Goal: Task Accomplishment & Management: Use online tool/utility

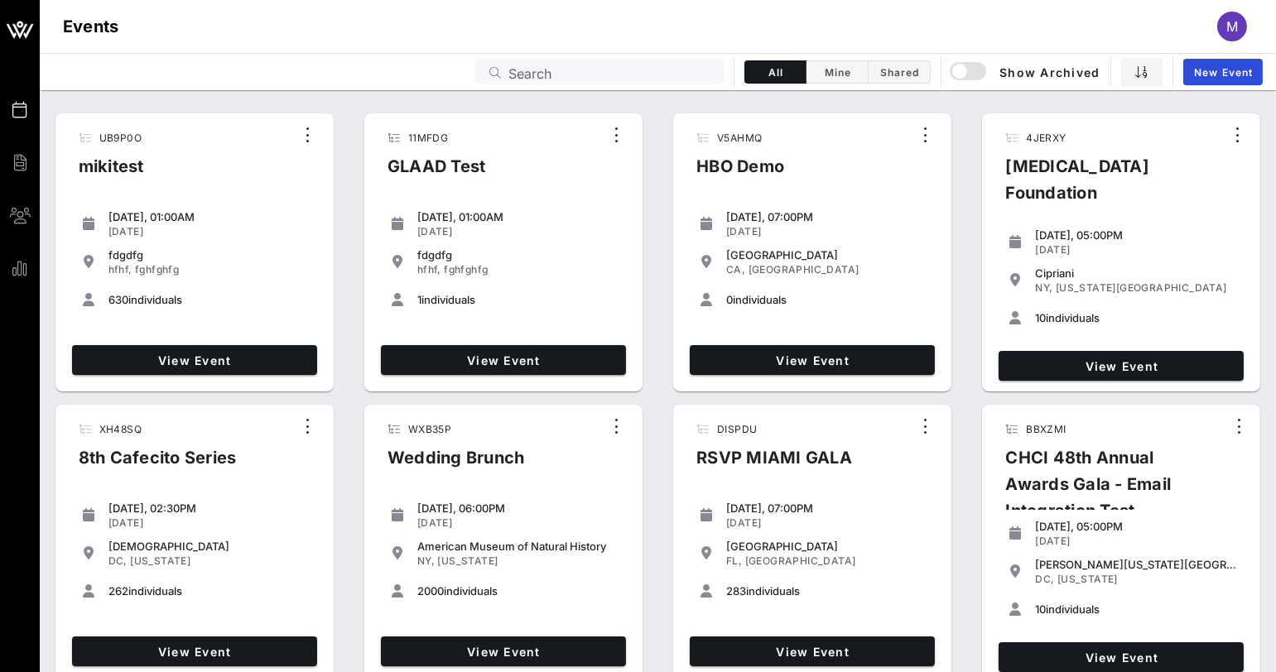
click at [688, 63] on input "Search" at bounding box center [610, 72] width 205 height 22
paste input "JEM7J3"
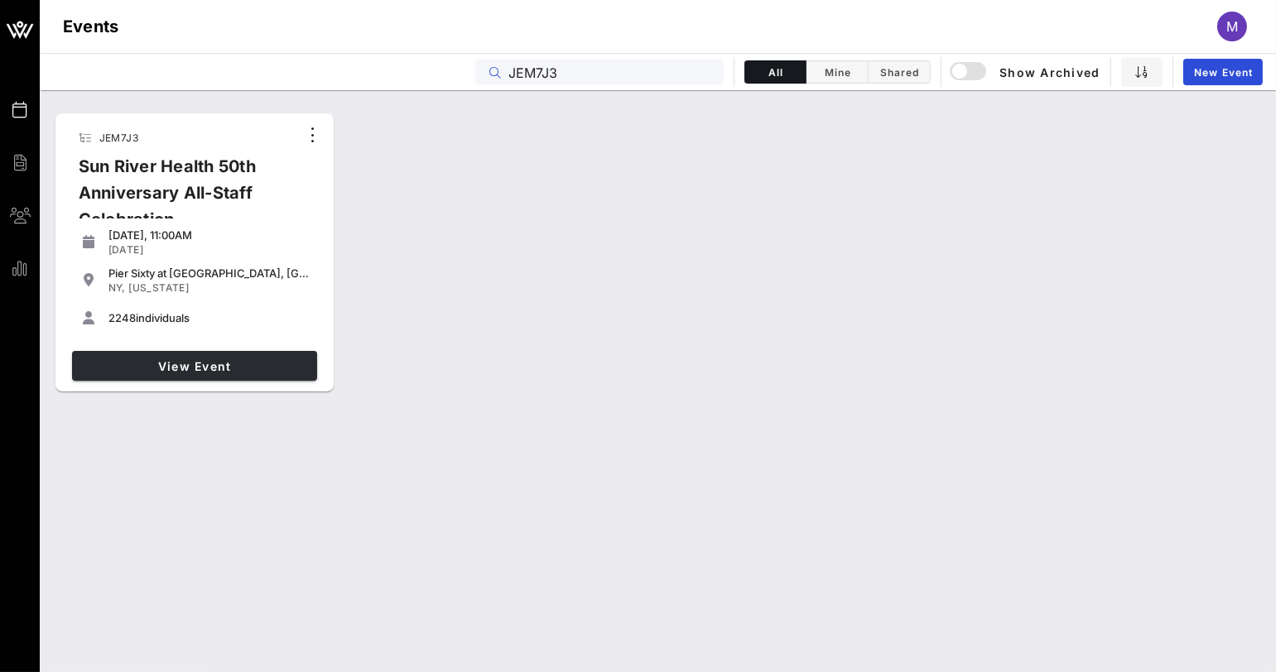
type input "JEM7J3"
click at [145, 369] on span "View Event" at bounding box center [195, 366] width 232 height 14
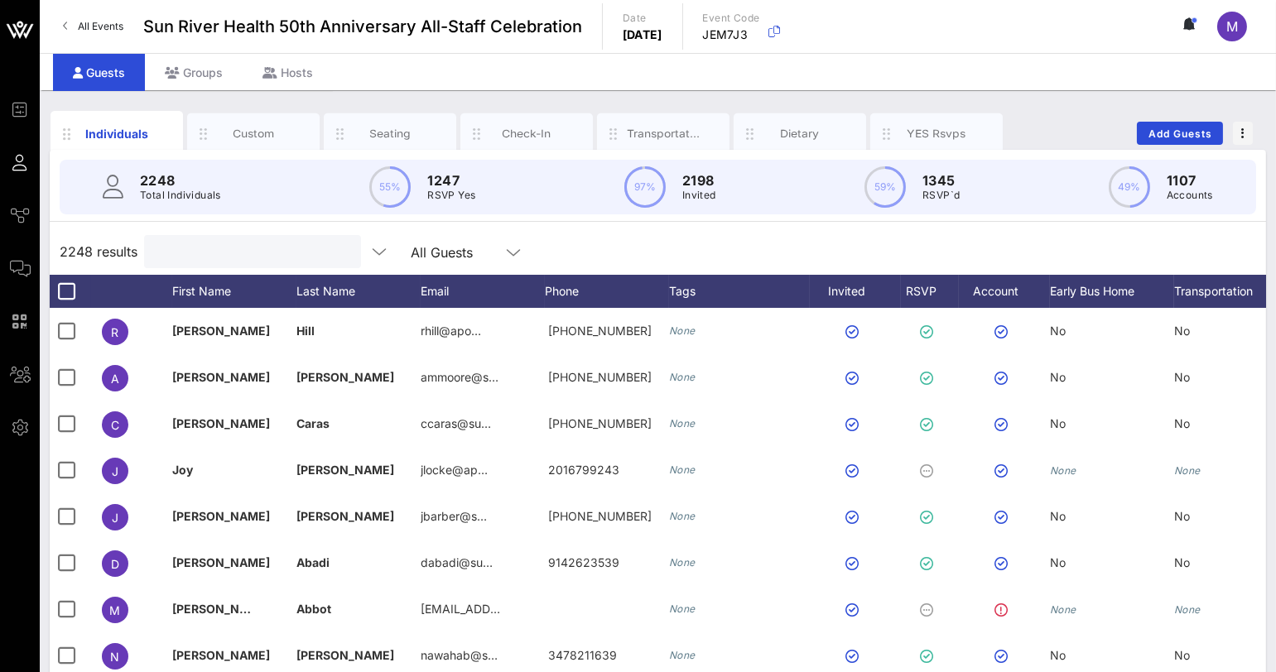
click at [165, 250] on input "text" at bounding box center [251, 252] width 194 height 22
paste input "[EMAIL_ADDRESS][DOMAIN_NAME]"
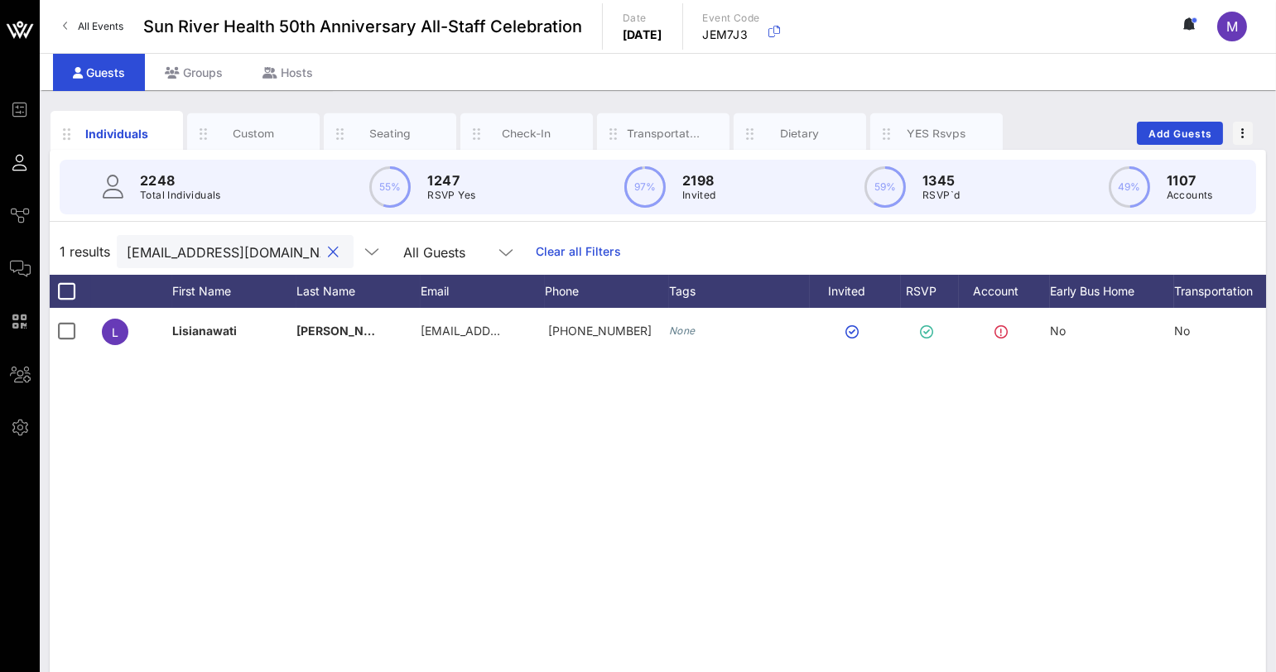
type input "[EMAIL_ADDRESS][DOMAIN_NAME]"
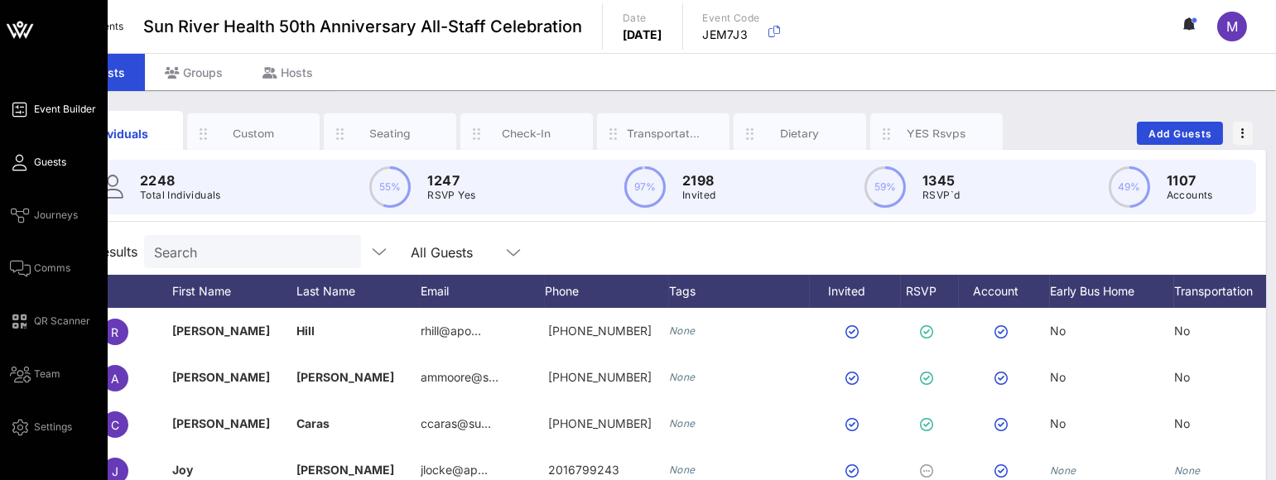
click at [84, 112] on span "Event Builder" at bounding box center [65, 109] width 62 height 15
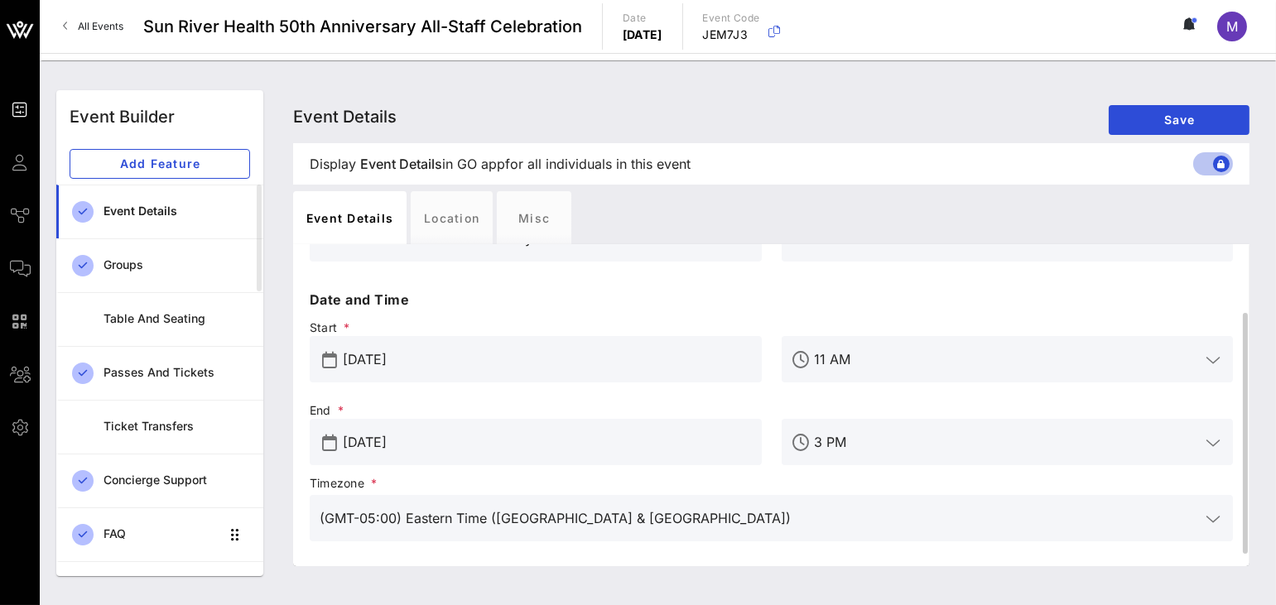
scroll to position [108, 0]
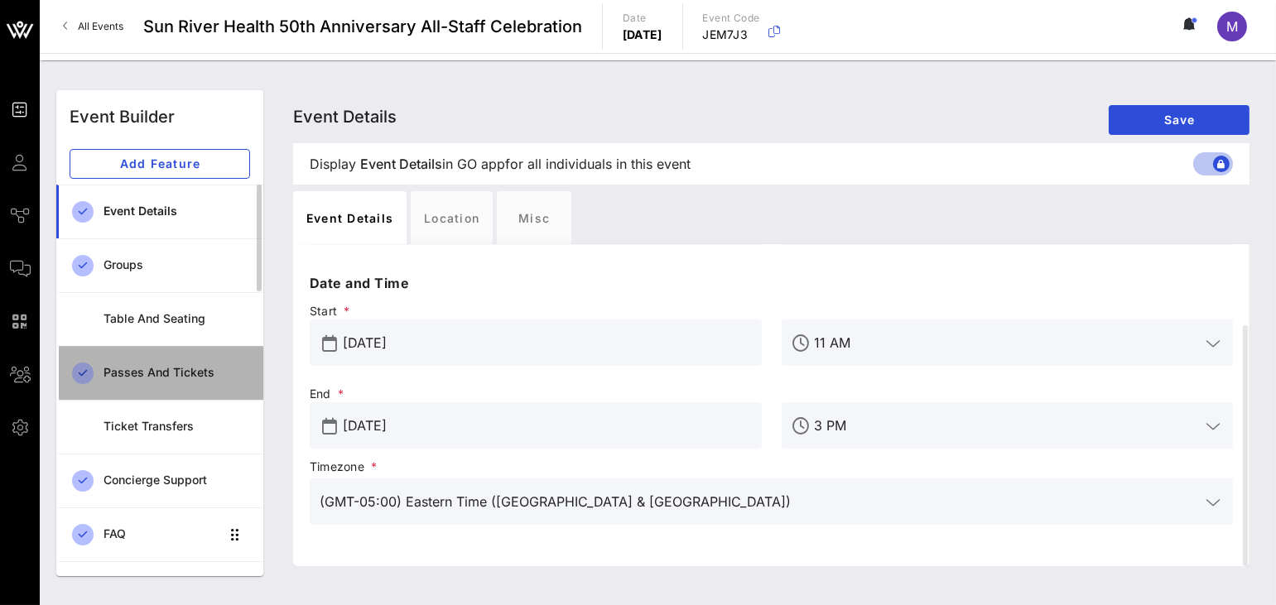
click at [132, 348] on div "Passes and Tickets" at bounding box center [176, 373] width 147 height 14
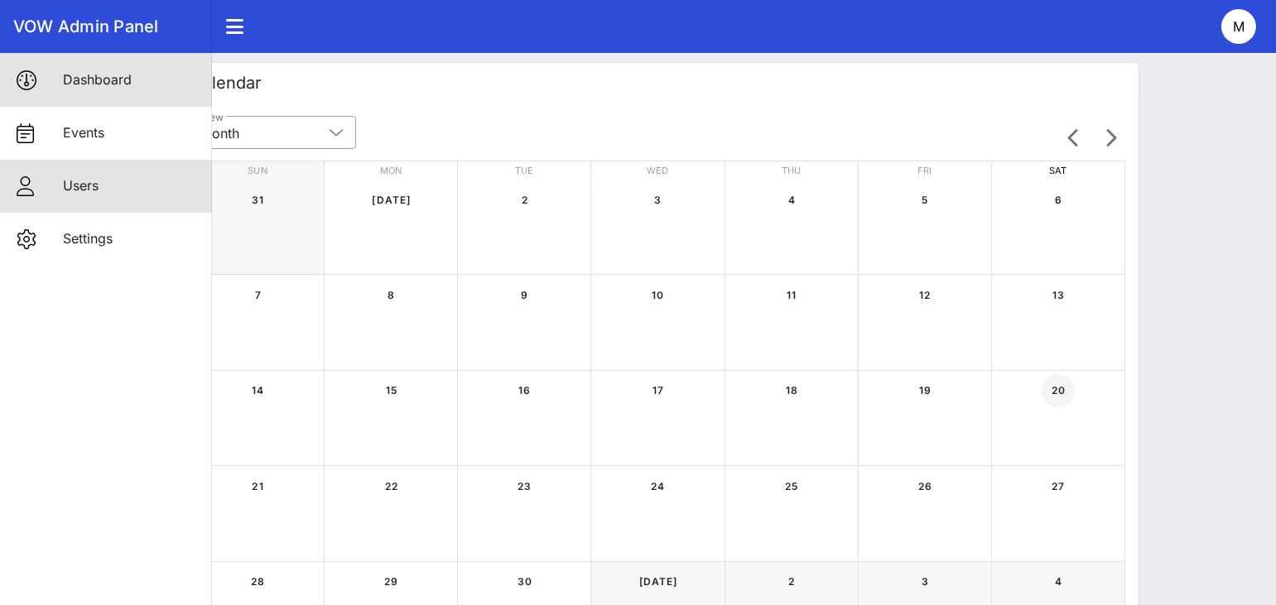
click at [98, 173] on div "Users" at bounding box center [131, 186] width 136 height 36
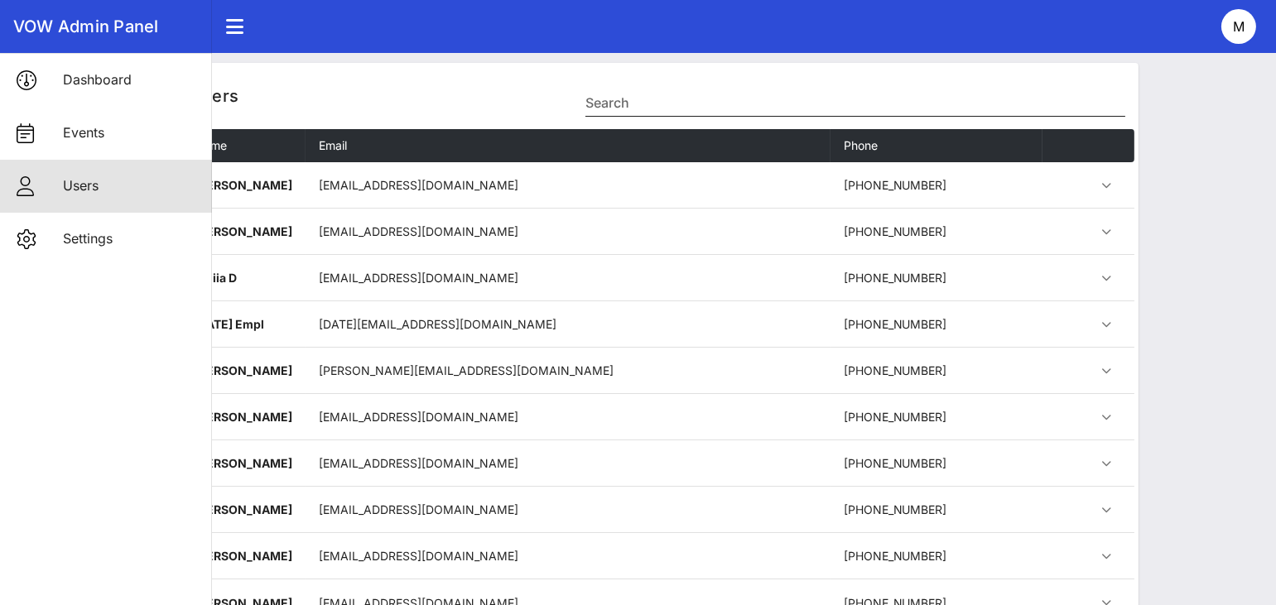
click at [754, 103] on input "Search" at bounding box center [855, 102] width 540 height 26
paste input "[EMAIL_ADDRESS][DOMAIN_NAME]"
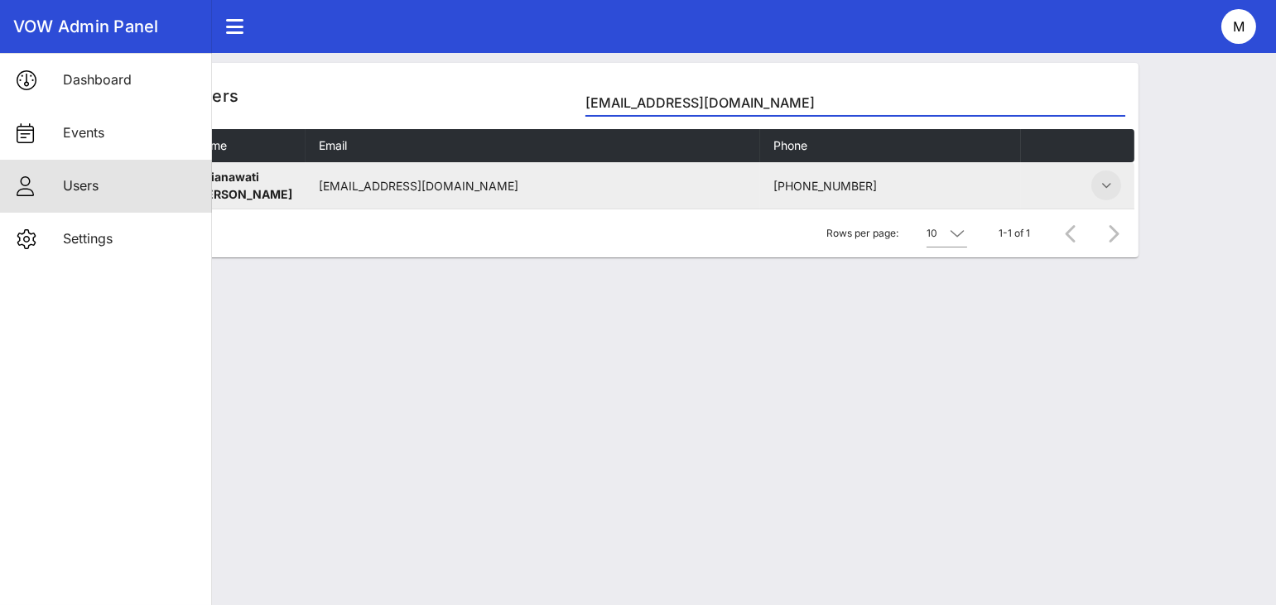
type input "[EMAIL_ADDRESS][DOMAIN_NAME]"
click at [1104, 189] on icon "button" at bounding box center [1106, 186] width 20 height 20
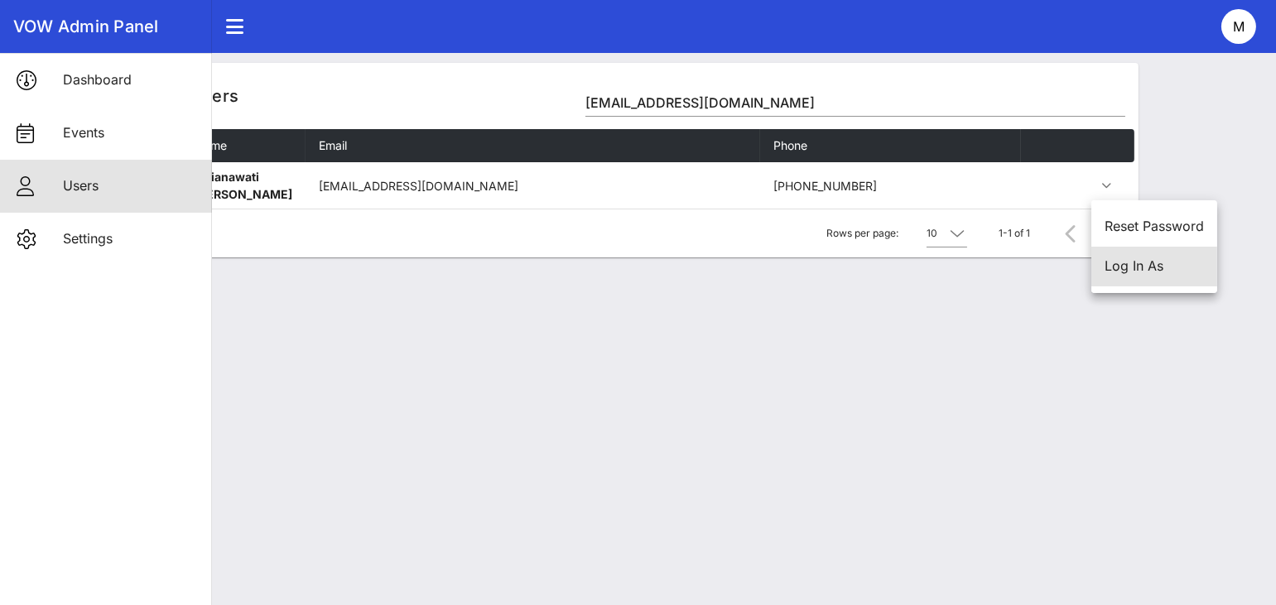
click at [1147, 259] on div "Log In As" at bounding box center [1153, 266] width 99 height 16
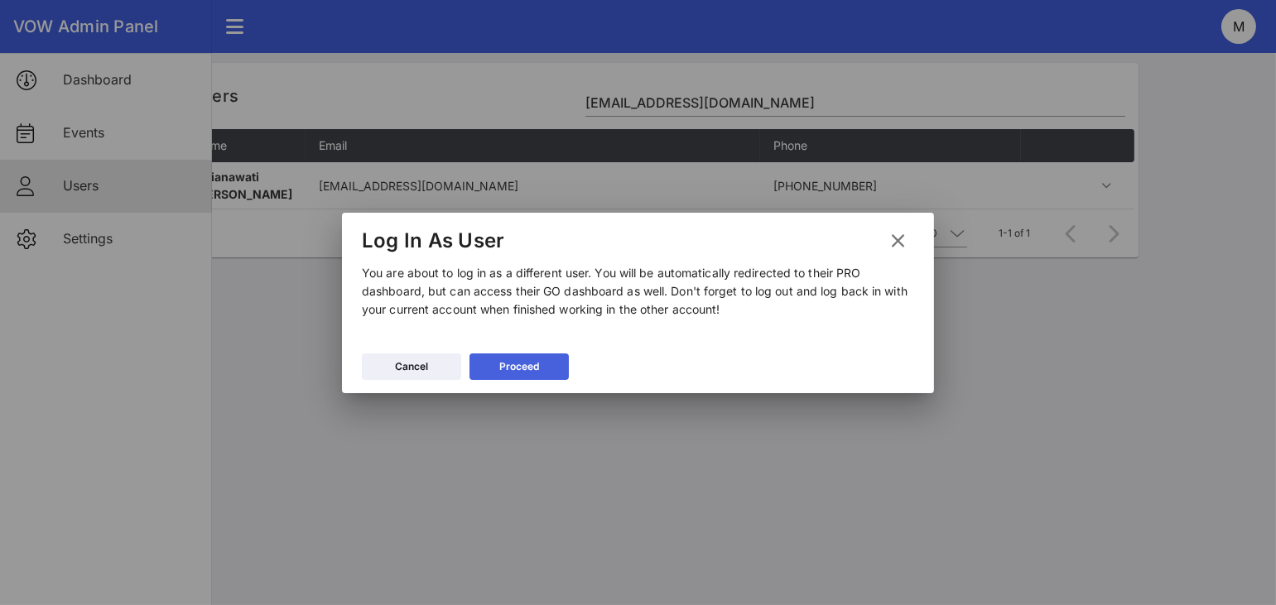
click at [510, 370] on div "Proceed" at bounding box center [519, 366] width 40 height 17
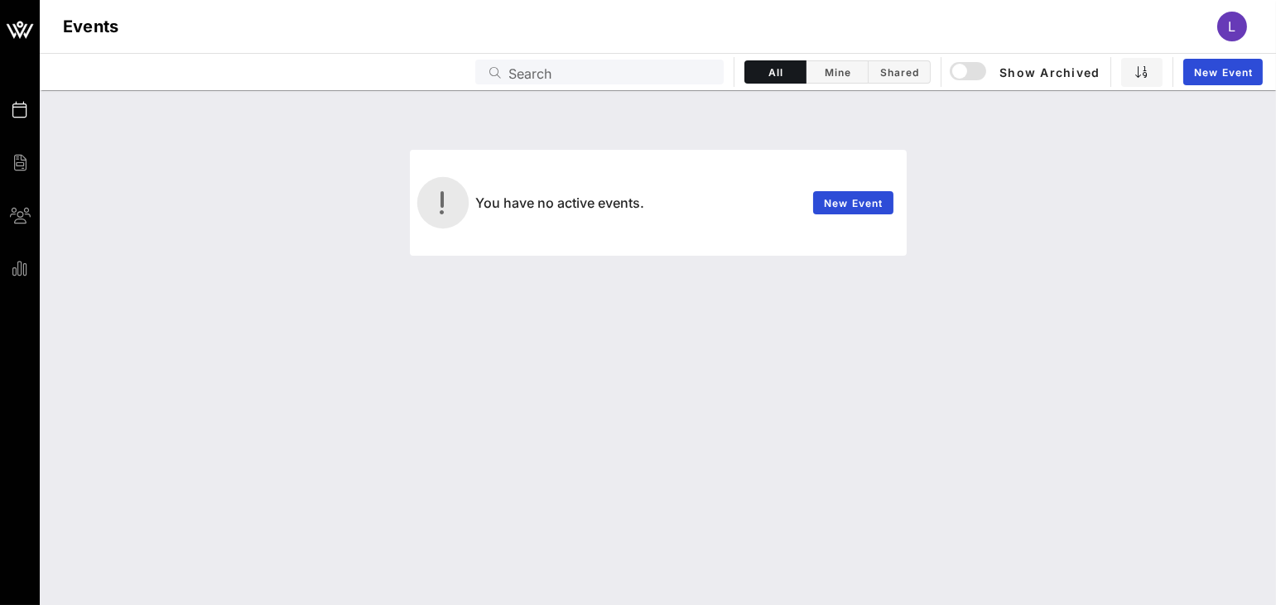
click at [1235, 31] on span "L" at bounding box center [1232, 26] width 7 height 17
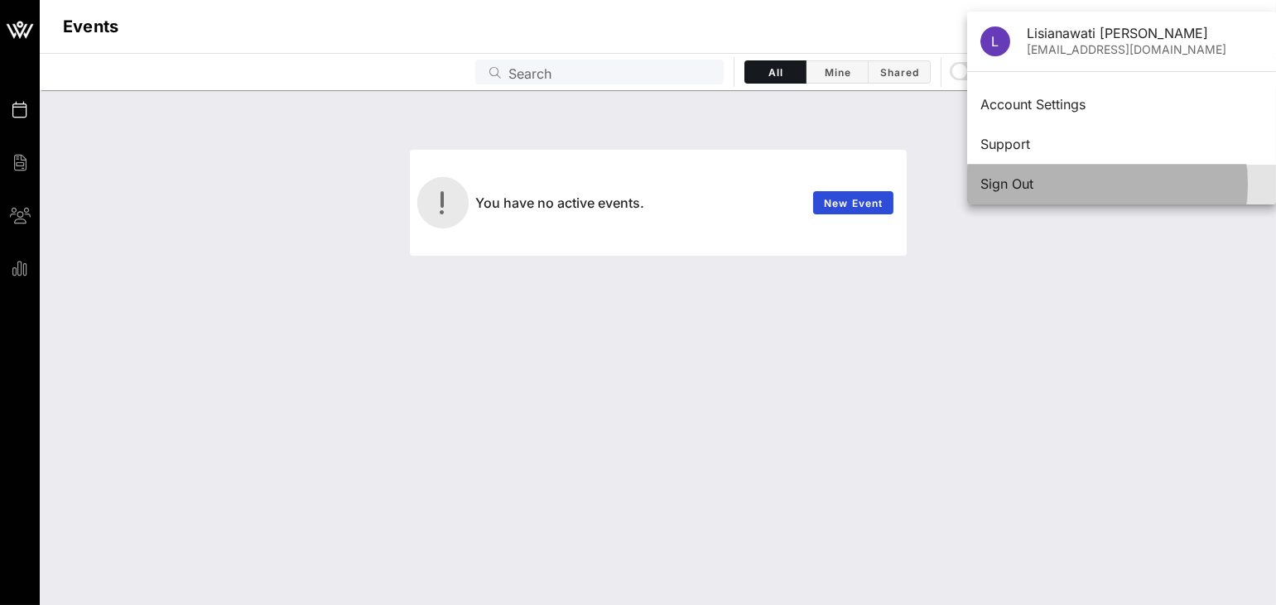
click at [1069, 174] on div "Sign Out" at bounding box center [1121, 184] width 282 height 36
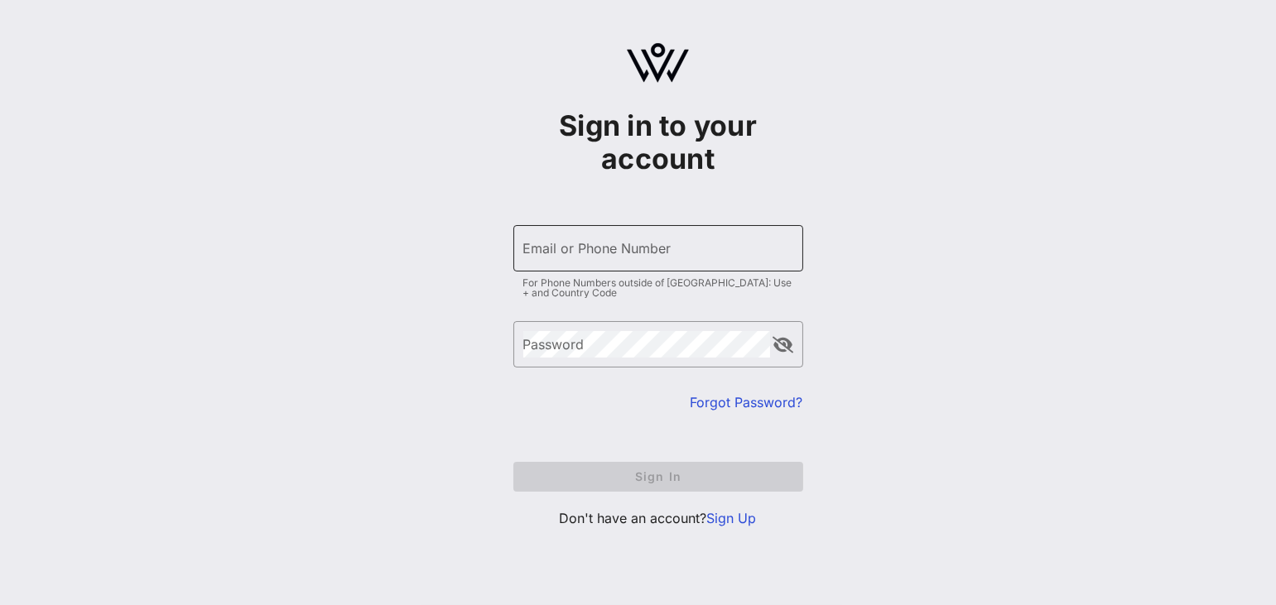
type input "szabomikierno@gmail.com"
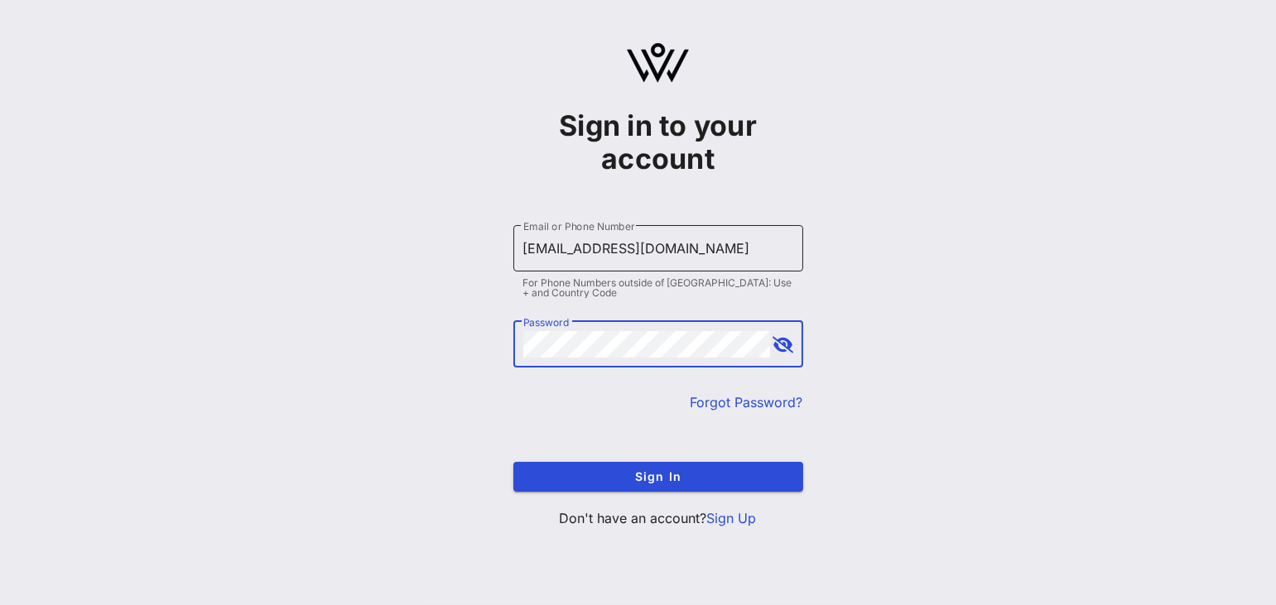
click at [531, 240] on div "Email or Phone Number szabomikierno@gmail.com" at bounding box center [658, 248] width 270 height 46
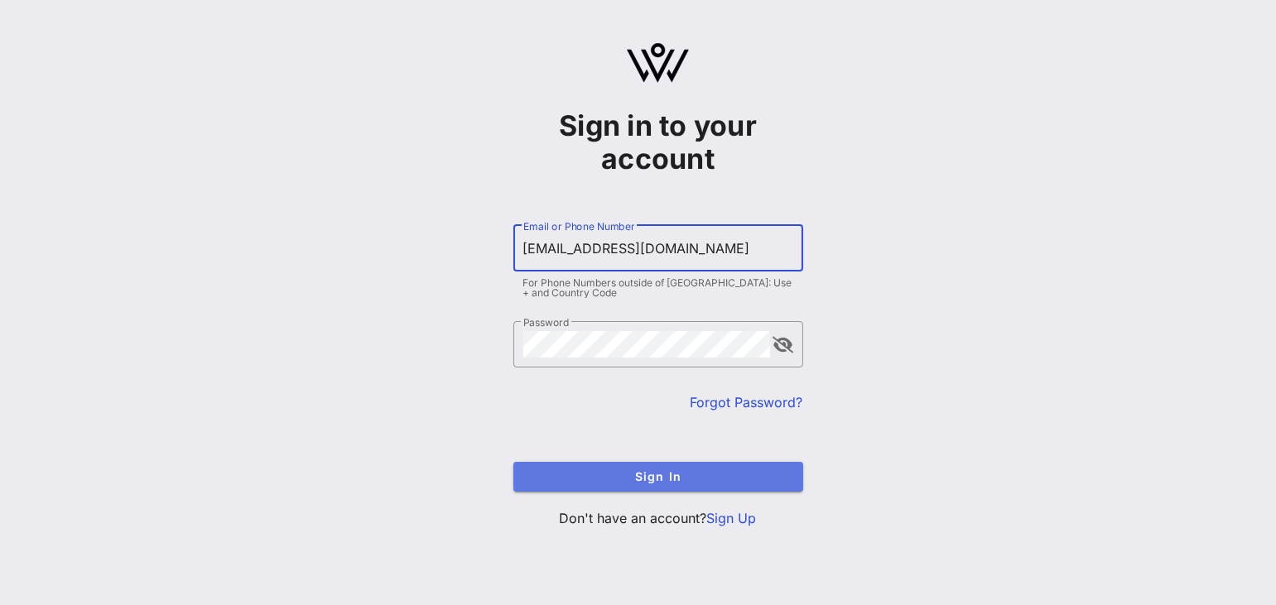
click at [589, 476] on span "Sign In" at bounding box center [658, 476] width 263 height 14
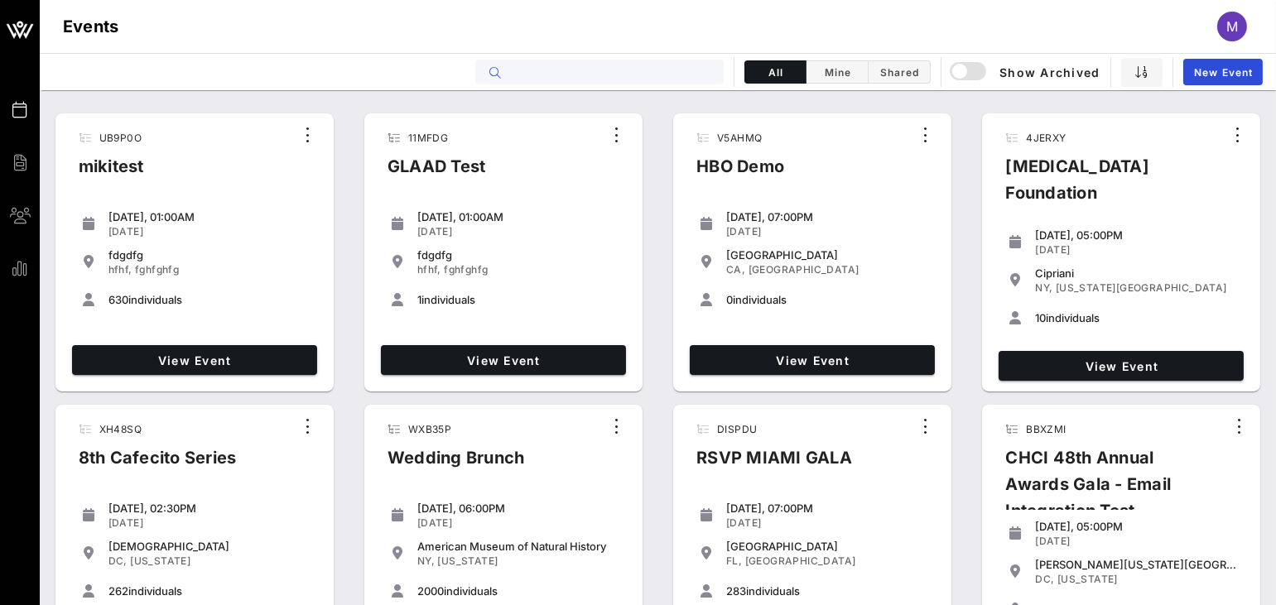
click at [560, 76] on input "text" at bounding box center [610, 72] width 205 height 22
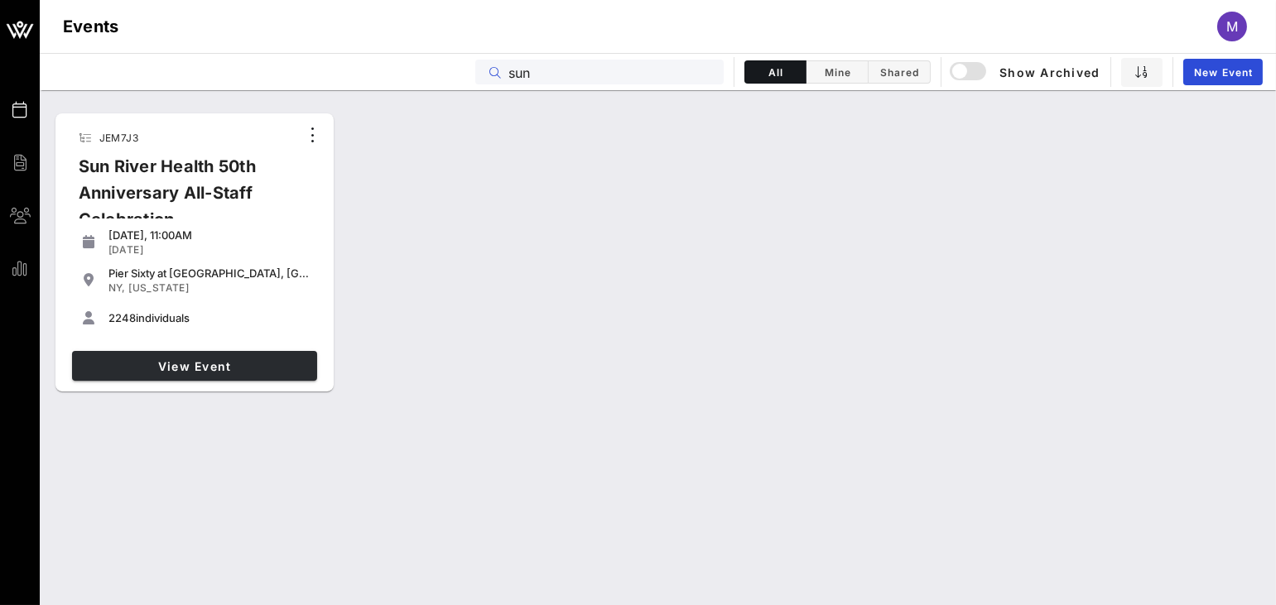
type input "sun"
click at [141, 352] on link "View Event" at bounding box center [194, 366] width 245 height 30
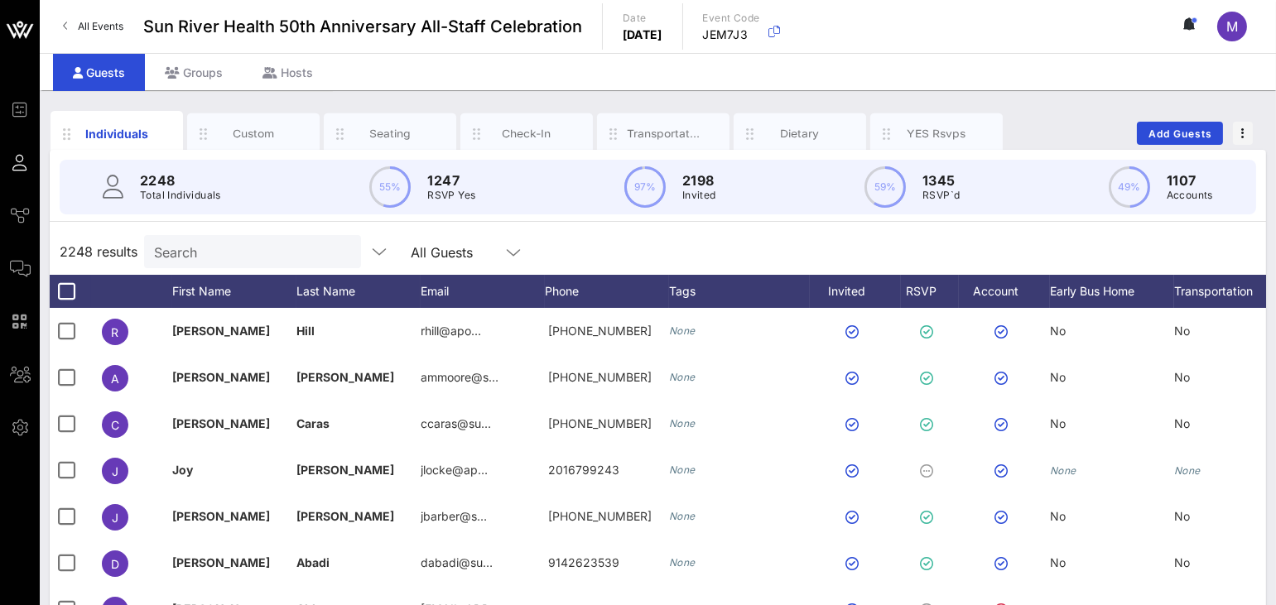
click at [253, 233] on div "2248 results Search All Guests" at bounding box center [658, 251] width 1216 height 46
click at [248, 236] on div "Search" at bounding box center [251, 251] width 194 height 33
paste input "lloria@sunriver.org"
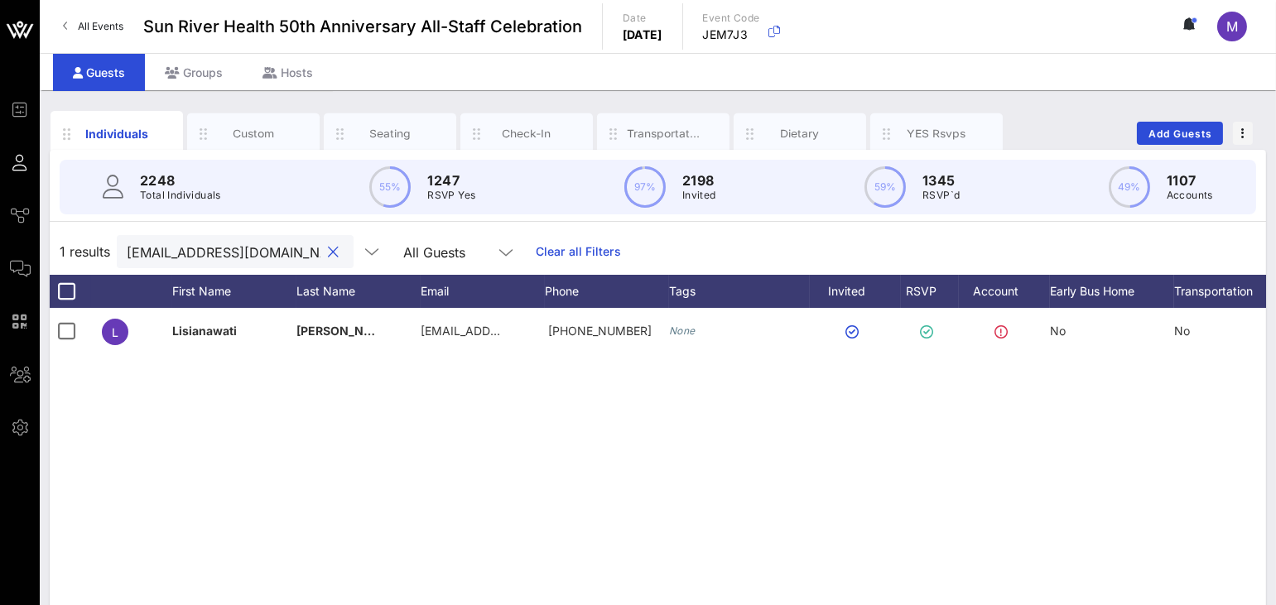
type input "lloria@sunriver.org"
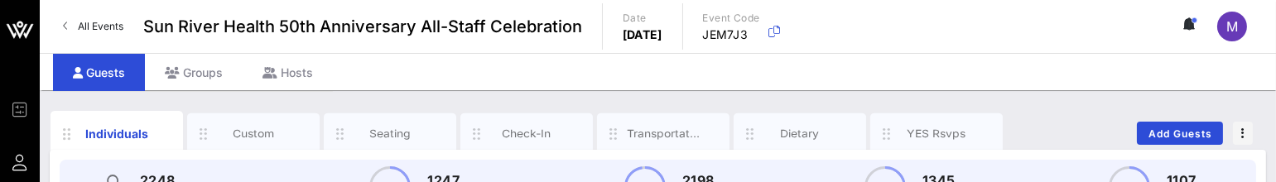
click at [1171, 56] on div "Guests Groups Hosts" at bounding box center [658, 71] width 1236 height 37
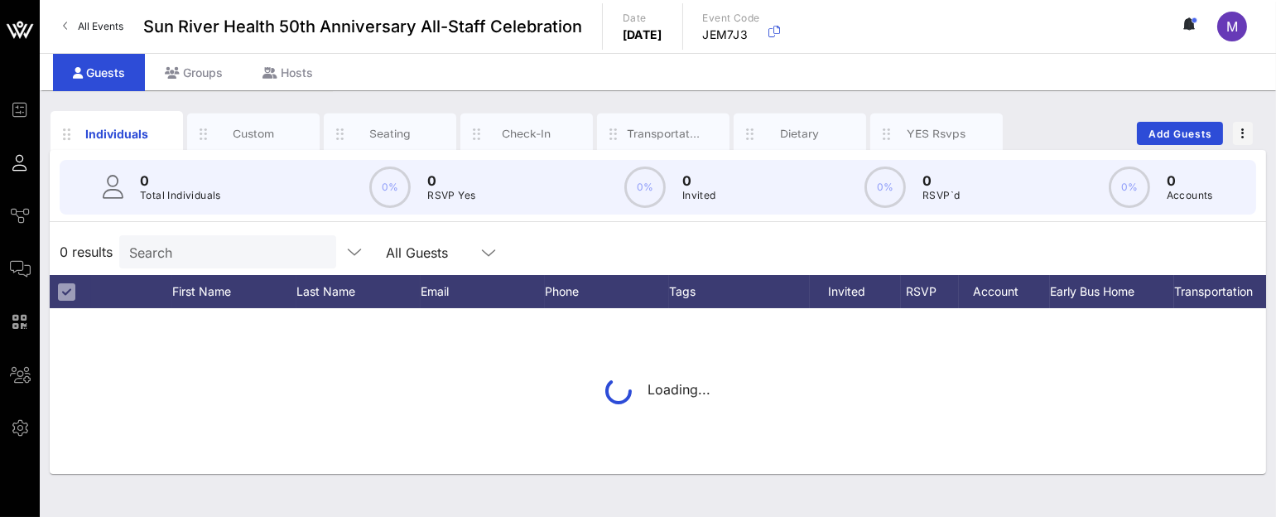
click at [180, 255] on input "Search" at bounding box center [226, 252] width 194 height 22
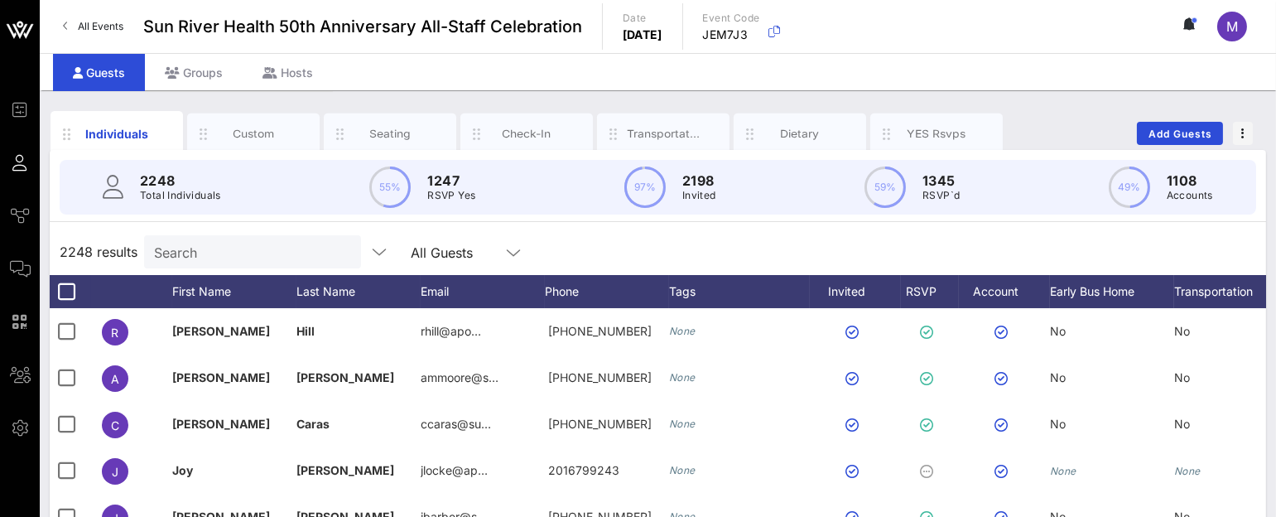
click at [173, 257] on input "Search" at bounding box center [251, 252] width 194 height 22
paste input "[EMAIL_ADDRESS][DOMAIN_NAME]"
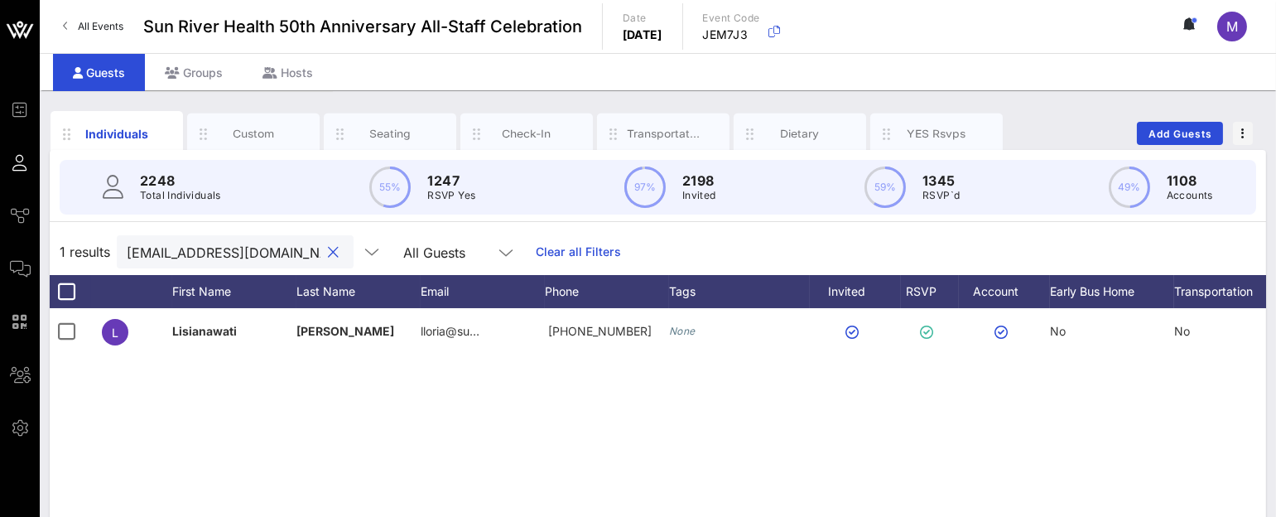
type input "[EMAIL_ADDRESS][DOMAIN_NAME]"
click at [249, 253] on input "[EMAIL_ADDRESS][DOMAIN_NAME]" at bounding box center [224, 252] width 194 height 22
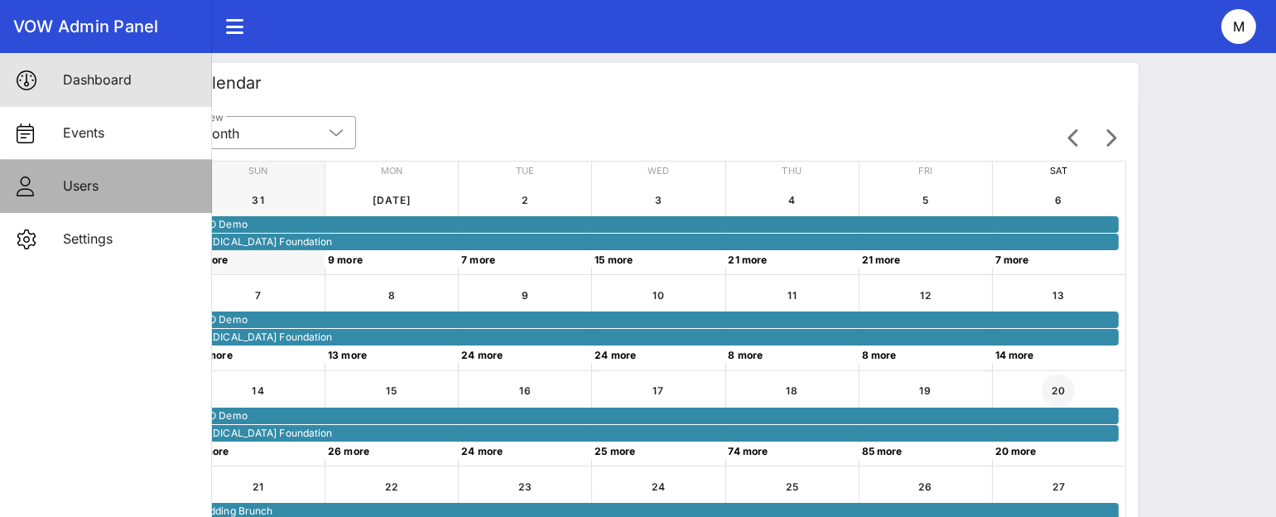
click at [41, 183] on link "Users" at bounding box center [106, 186] width 212 height 53
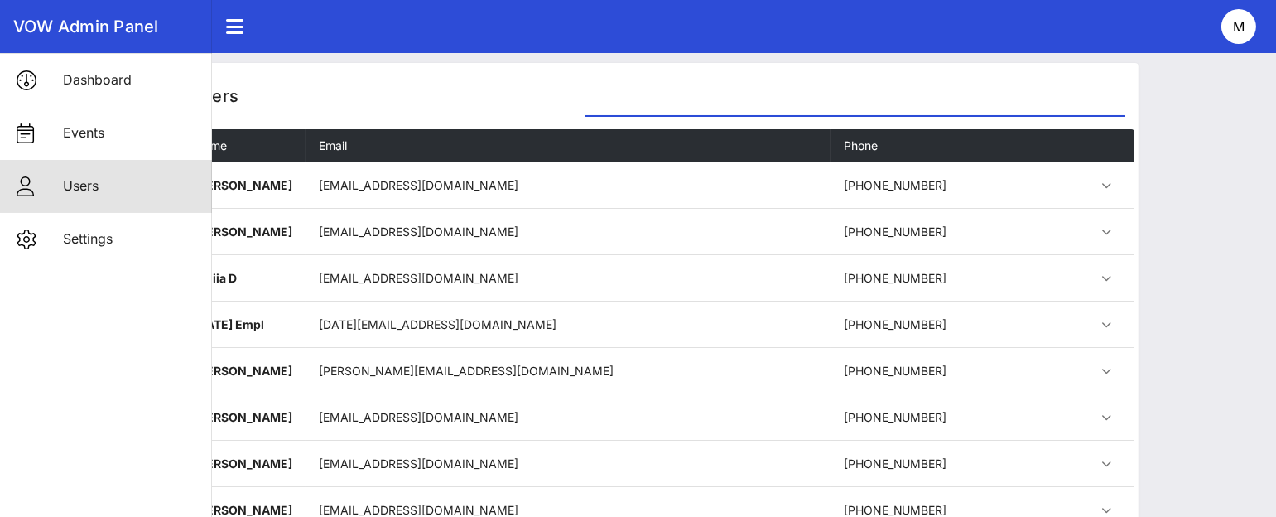
click at [670, 104] on input "text" at bounding box center [855, 102] width 540 height 26
paste input "[EMAIL_ADDRESS][DOMAIN_NAME]"
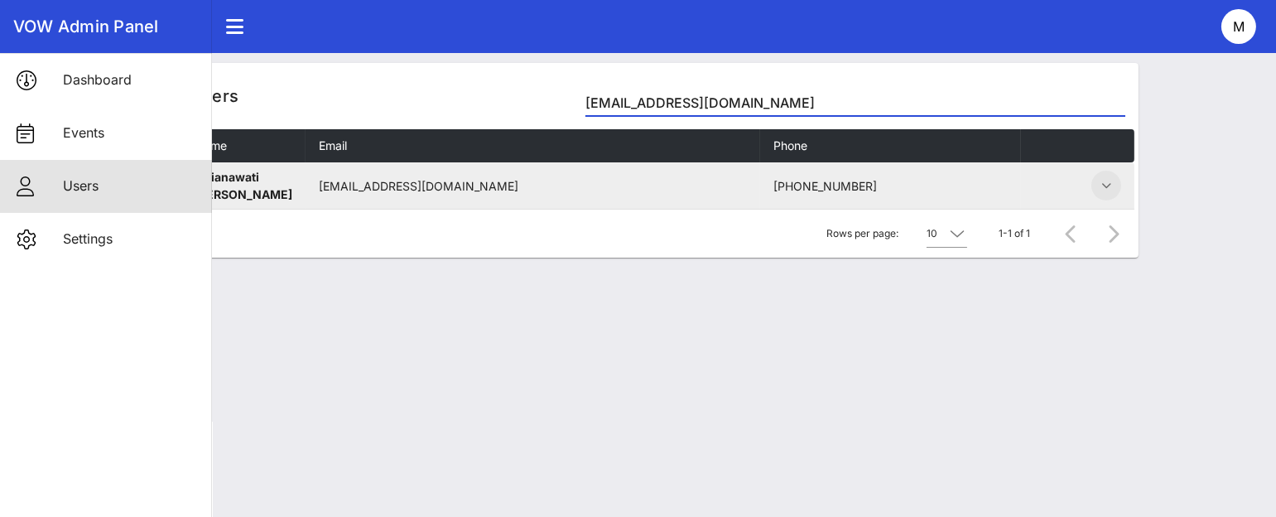
type input "[EMAIL_ADDRESS][DOMAIN_NAME]"
click at [1100, 181] on icon "button" at bounding box center [1106, 186] width 20 height 20
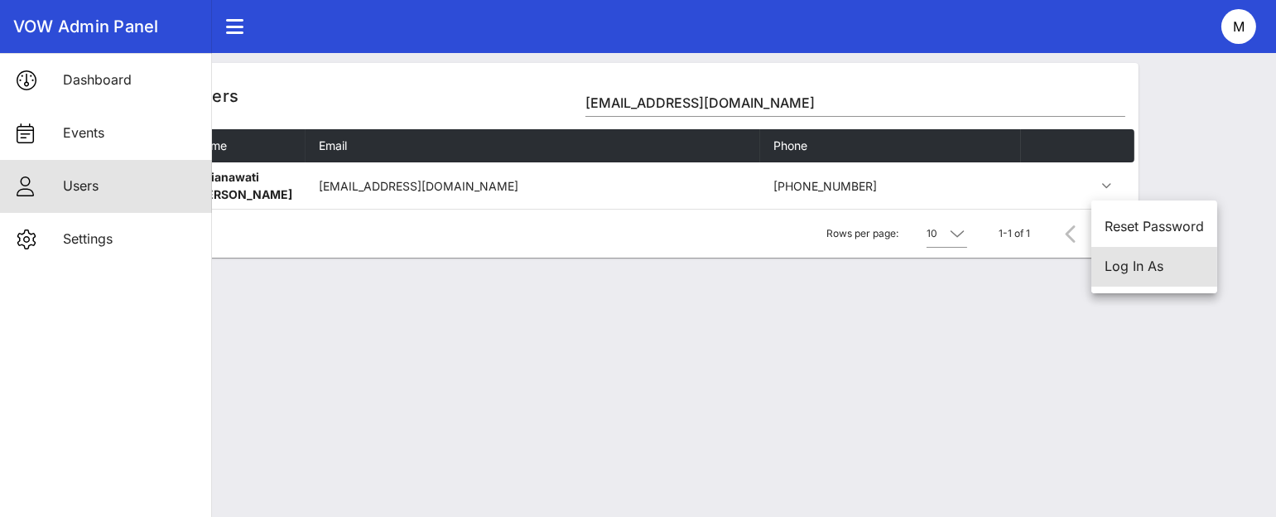
click at [1143, 271] on div "Log In As" at bounding box center [1153, 266] width 99 height 16
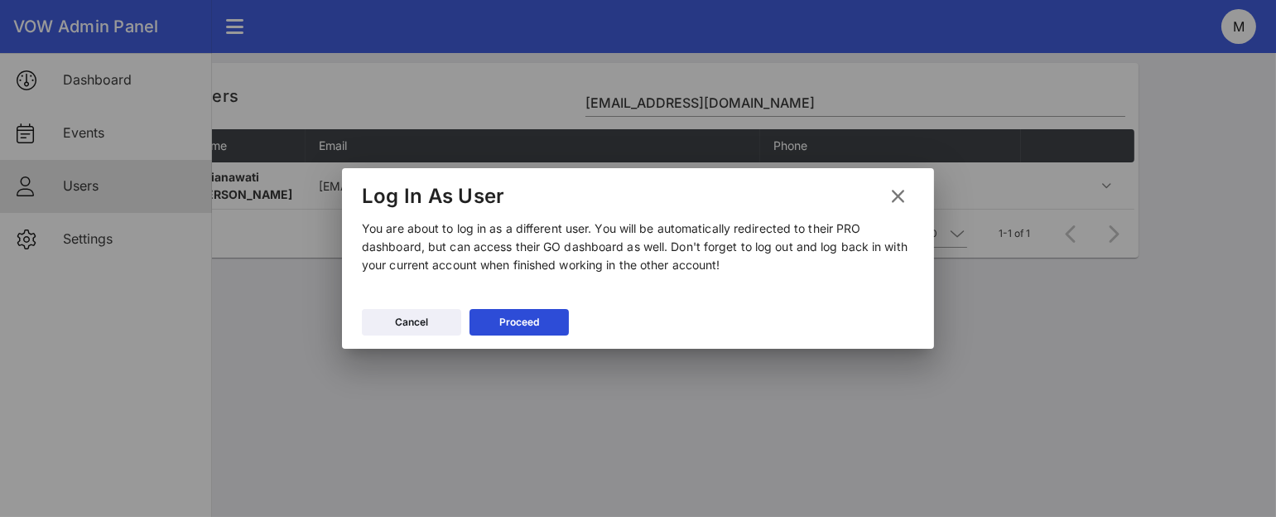
click at [511, 309] on button "Proceed" at bounding box center [518, 322] width 99 height 26
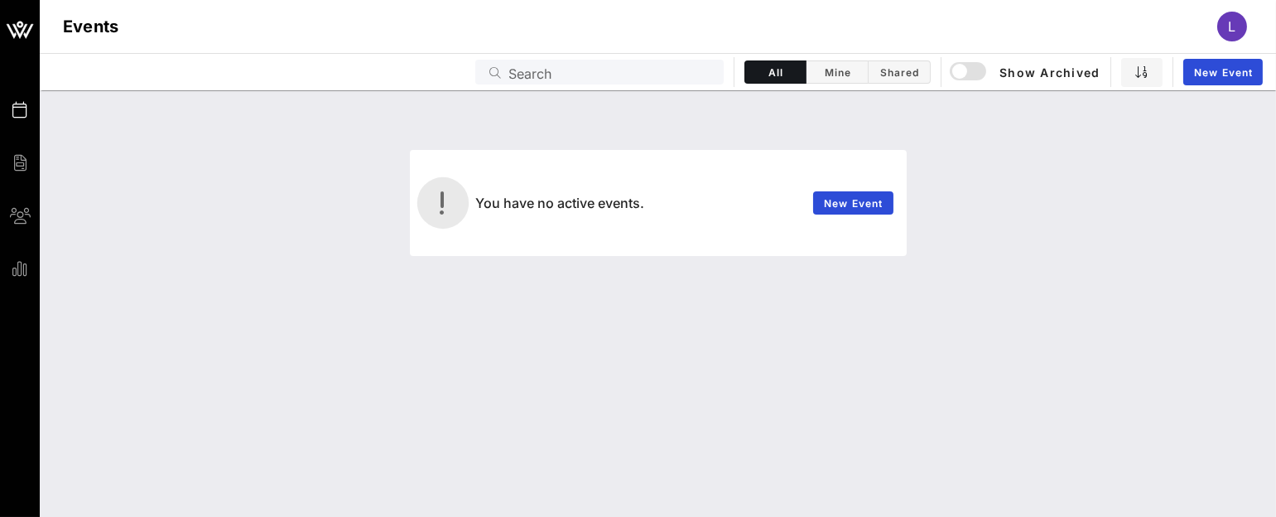
click at [1220, 26] on div "L" at bounding box center [1232, 27] width 30 height 30
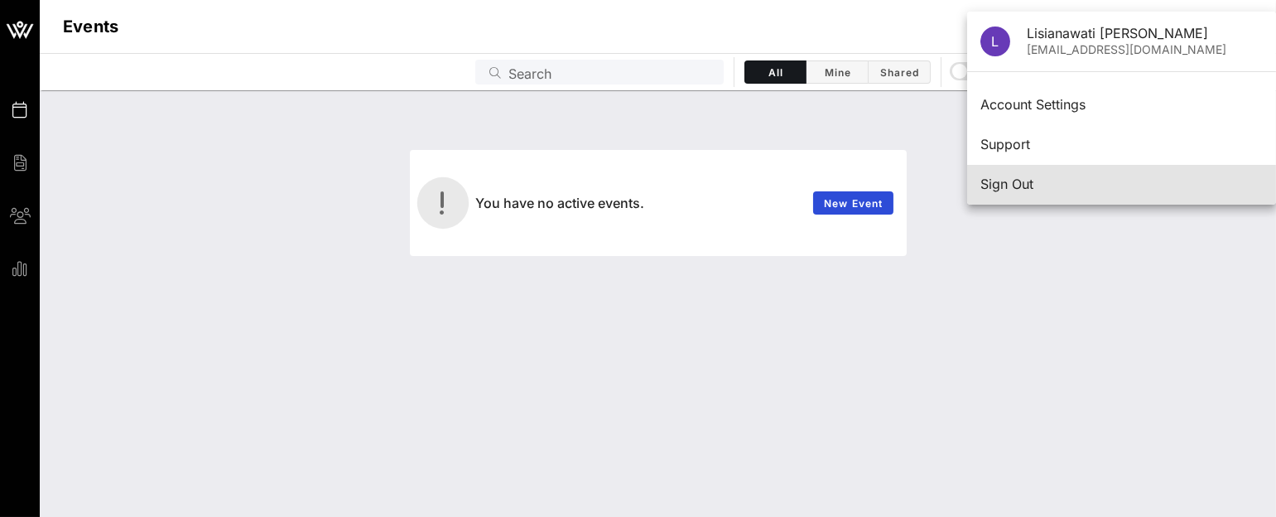
click at [1113, 173] on div "Sign Out" at bounding box center [1121, 184] width 282 height 36
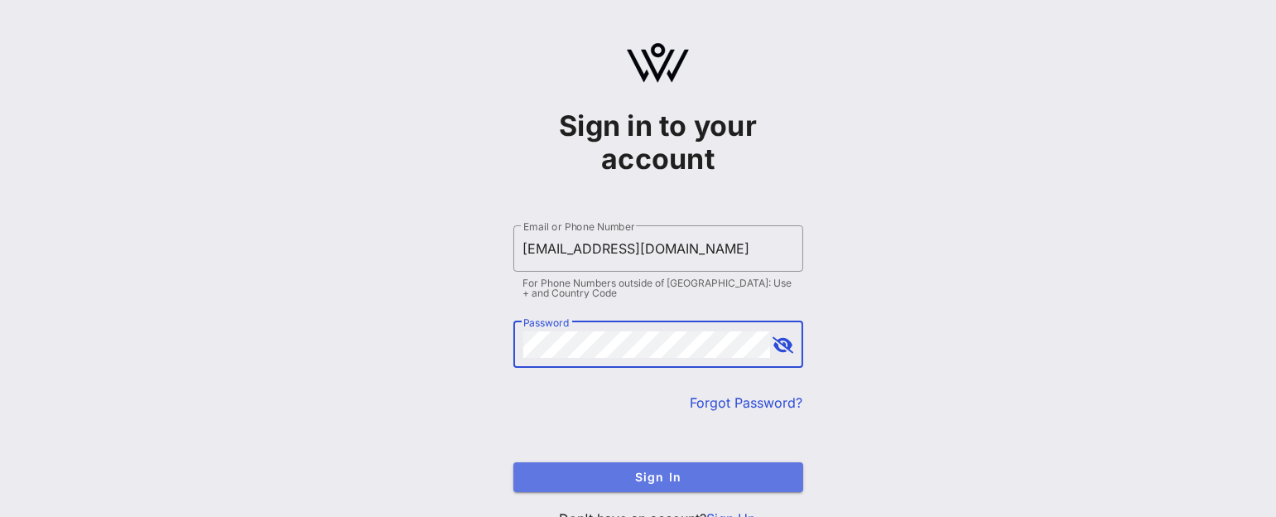
click at [699, 472] on span "Sign In" at bounding box center [658, 476] width 263 height 14
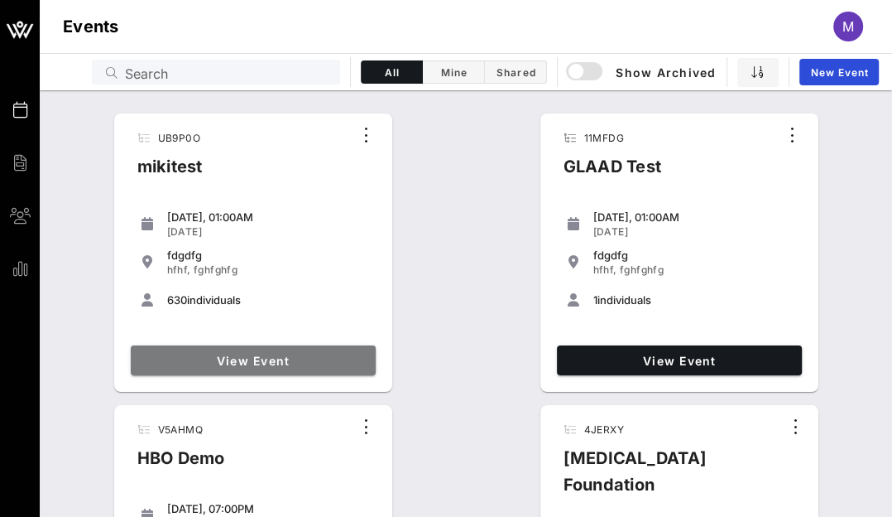
click at [241, 352] on link "View Event" at bounding box center [253, 360] width 245 height 30
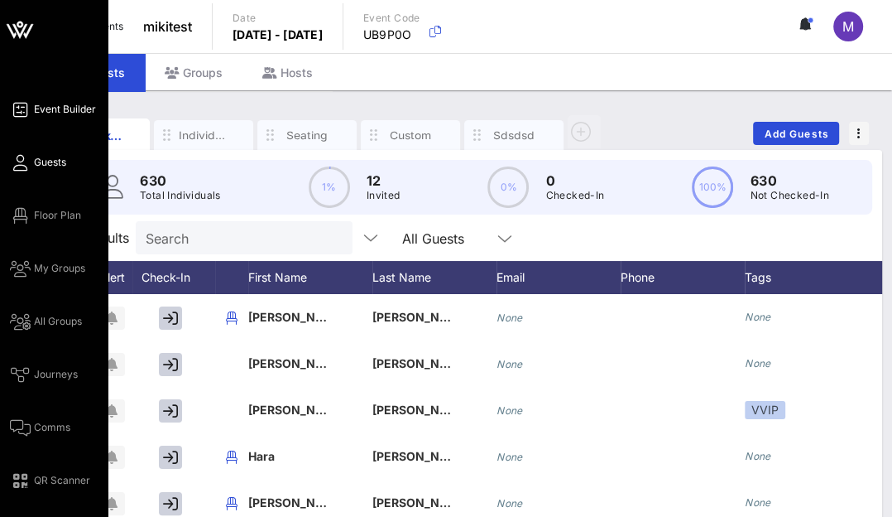
click at [22, 108] on icon at bounding box center [20, 109] width 21 height 2
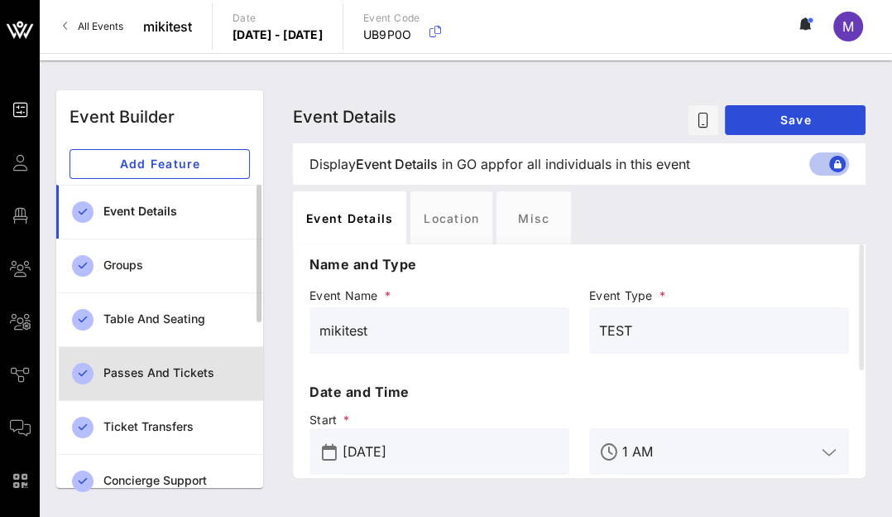
click at [200, 366] on div "Passes and Tickets" at bounding box center [176, 373] width 147 height 14
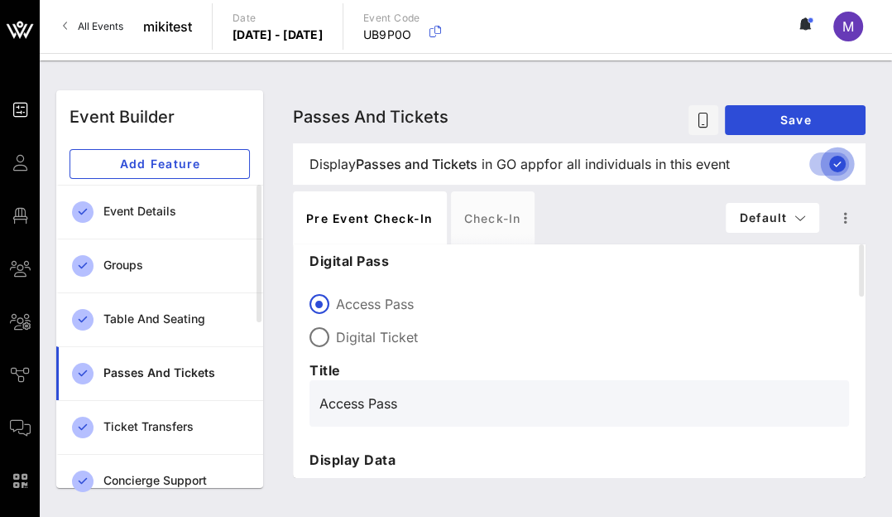
click at [834, 168] on div at bounding box center [838, 164] width 28 height 28
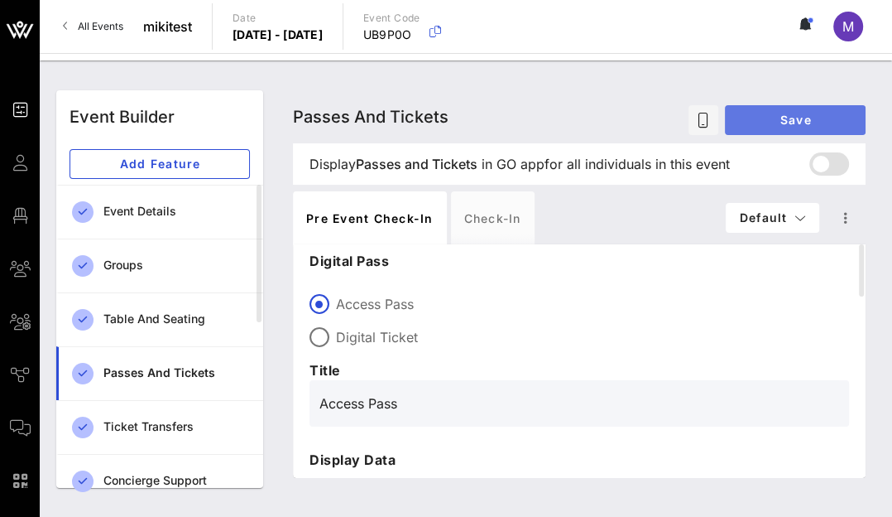
click at [833, 122] on span "Save" at bounding box center [795, 120] width 114 height 14
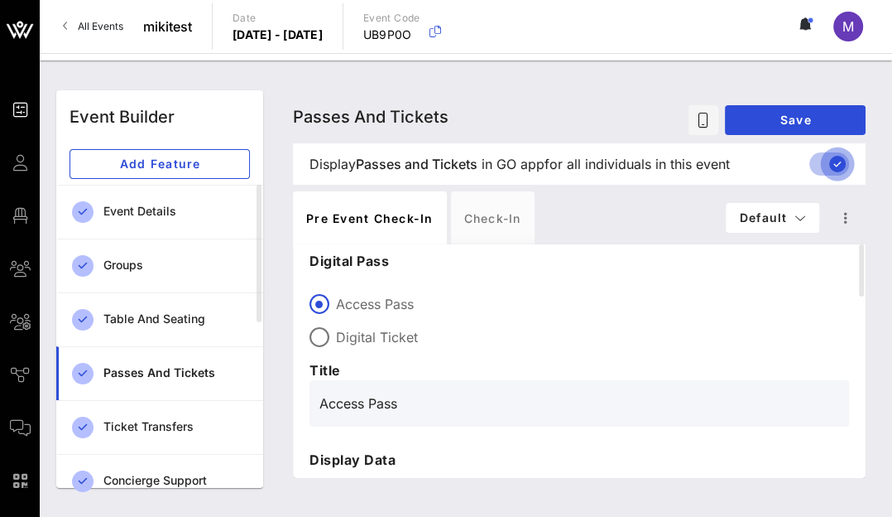
click at [847, 171] on div at bounding box center [838, 164] width 28 height 28
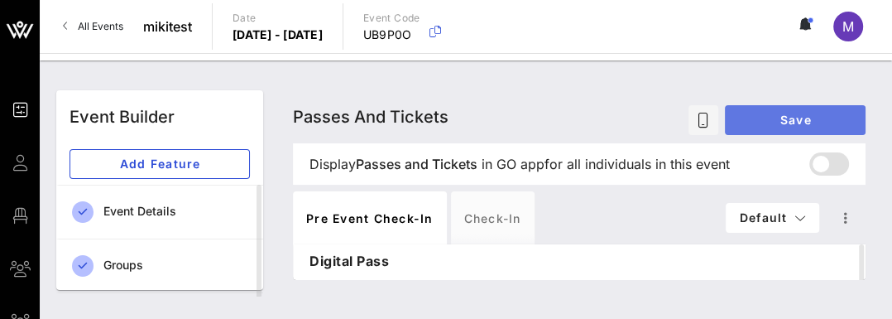
click at [799, 113] on span "Save" at bounding box center [795, 120] width 114 height 14
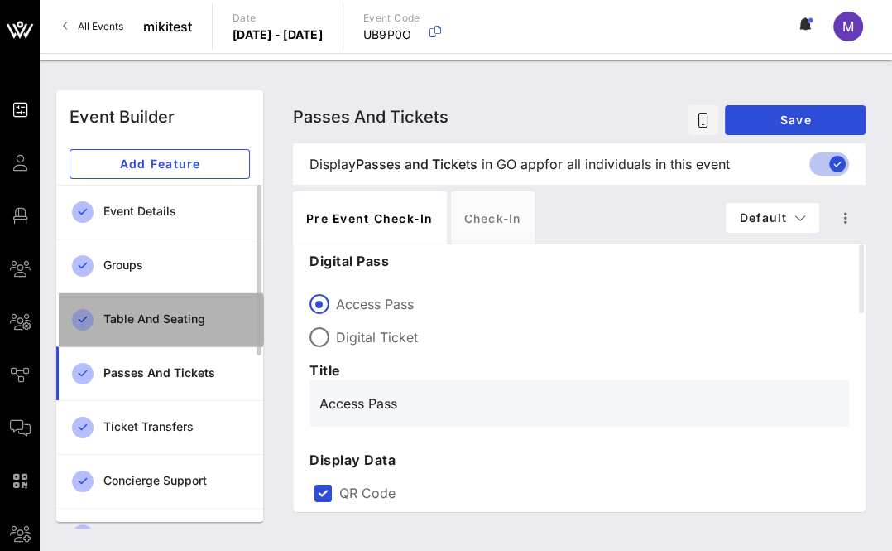
click at [178, 329] on div "Table and Seating" at bounding box center [176, 319] width 147 height 34
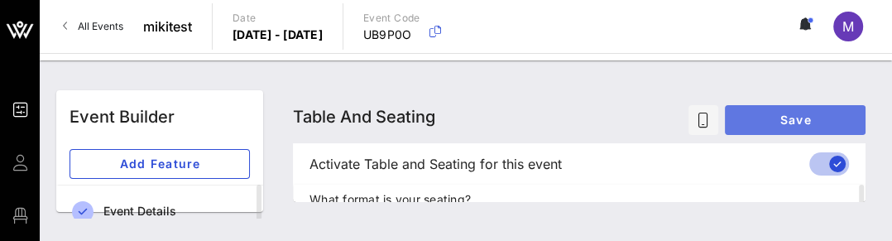
click at [803, 108] on button "Save" at bounding box center [795, 120] width 141 height 30
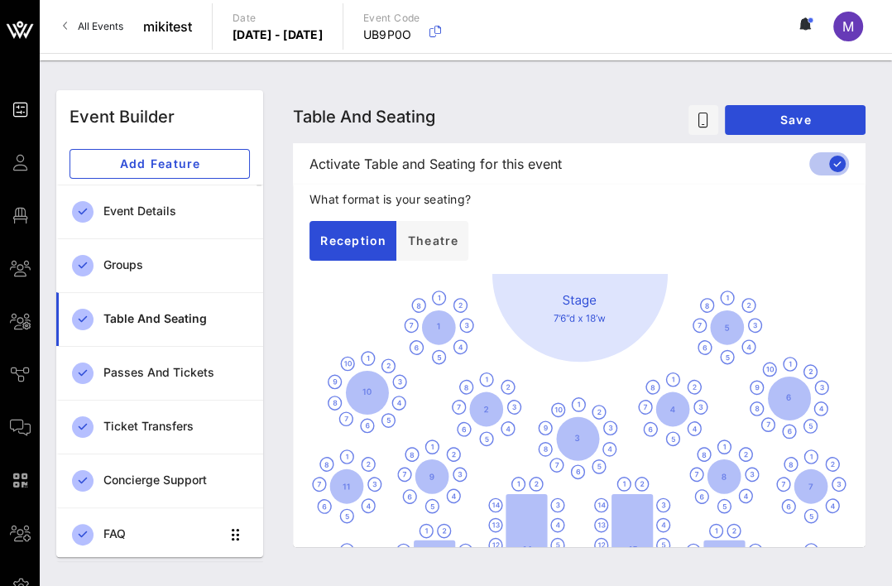
click at [580, 122] on div "Table and Seating Table and Seating Table and Seating Save" at bounding box center [579, 116] width 573 height 53
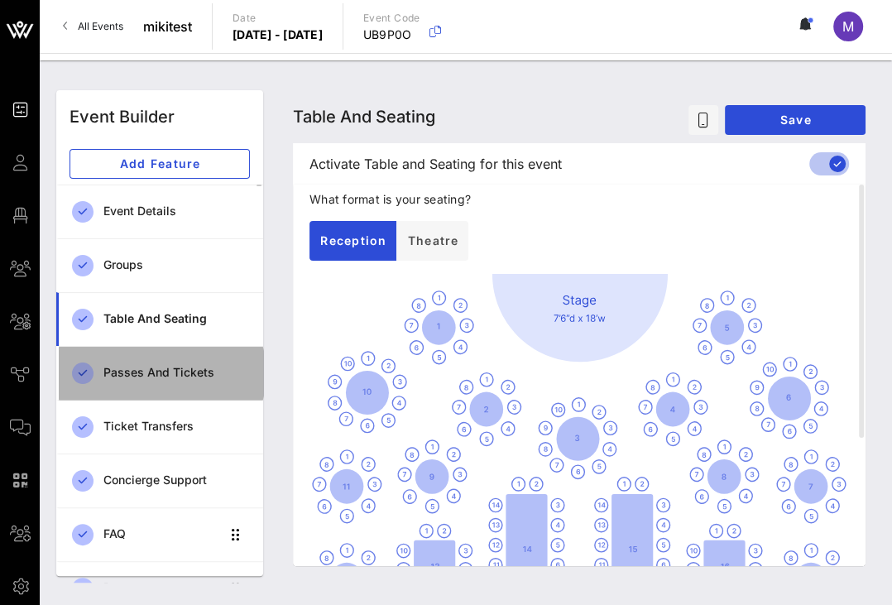
click at [139, 346] on link "Passes and Tickets" at bounding box center [159, 373] width 207 height 54
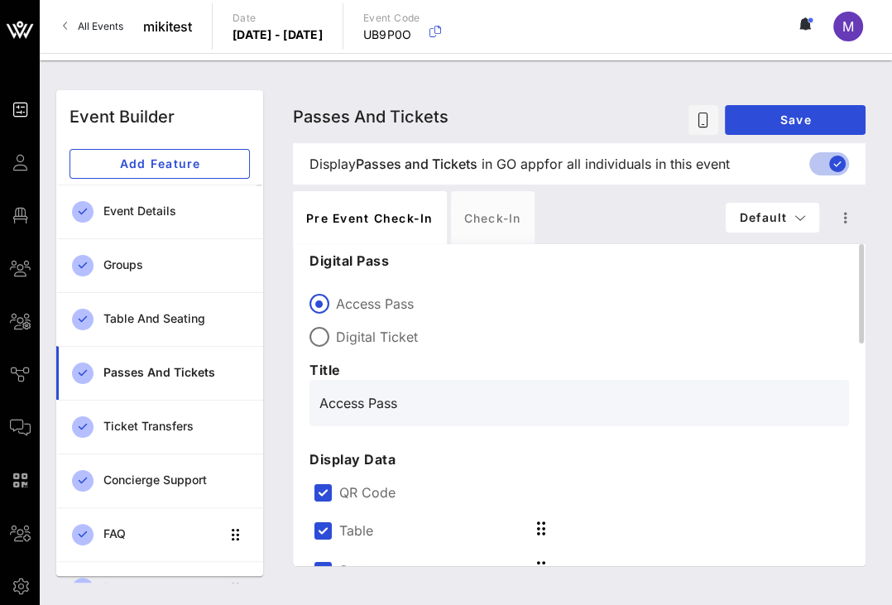
click at [368, 336] on label "Digital Ticket" at bounding box center [592, 337] width 513 height 17
type input "Digital Ticket"
click at [807, 111] on button "Save" at bounding box center [795, 120] width 141 height 30
click at [530, 109] on div "Passes and Tickets Passes and Tickets Passes and Tickets Save" at bounding box center [579, 116] width 573 height 53
click at [378, 307] on label "Access Pass" at bounding box center [592, 304] width 513 height 17
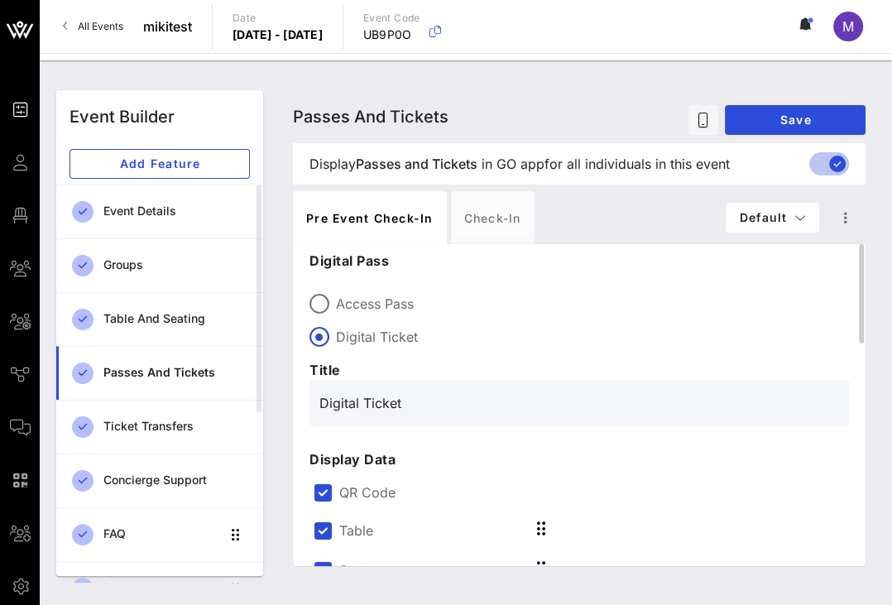
type input "Access Pass"
click at [806, 158] on div "Display Passes and Tickets Passes and Tickets in GO app for all individuals in …" at bounding box center [579, 163] width 566 height 41
click at [825, 158] on div at bounding box center [838, 164] width 28 height 28
click at [633, 93] on div "Passes and Tickets Passes and Tickets Passes and Tickets Save" at bounding box center [579, 116] width 573 height 53
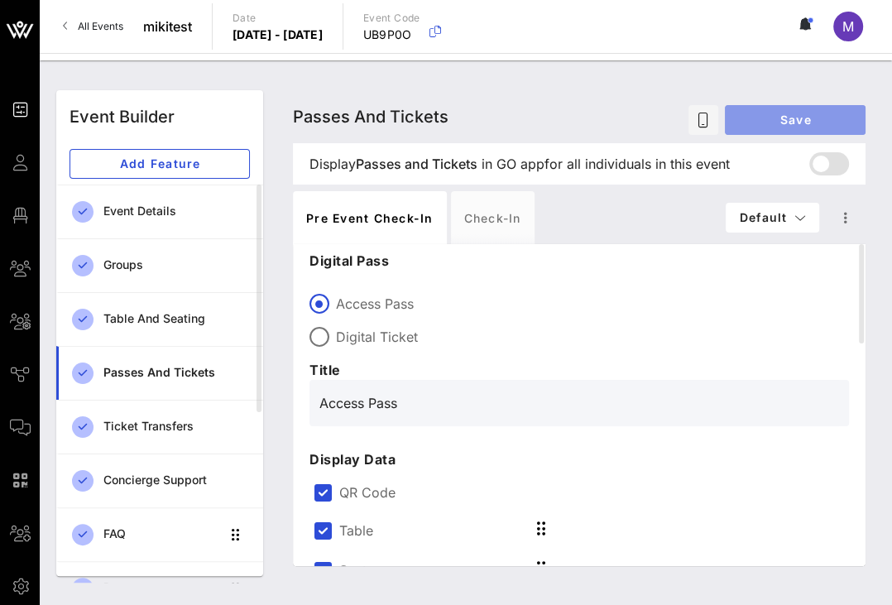
click at [742, 110] on button "Save" at bounding box center [795, 120] width 141 height 30
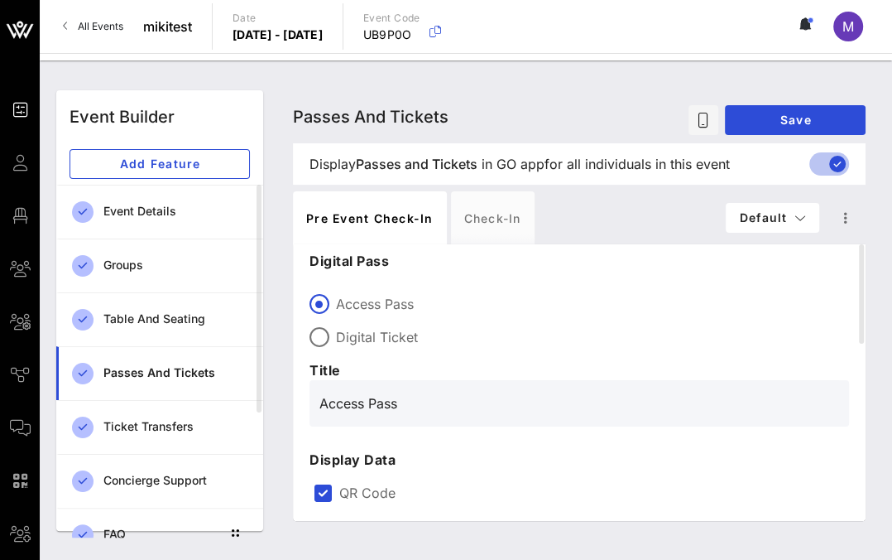
click at [587, 104] on div "Passes and Tickets Passes and Tickets Passes and Tickets Save" at bounding box center [579, 116] width 573 height 53
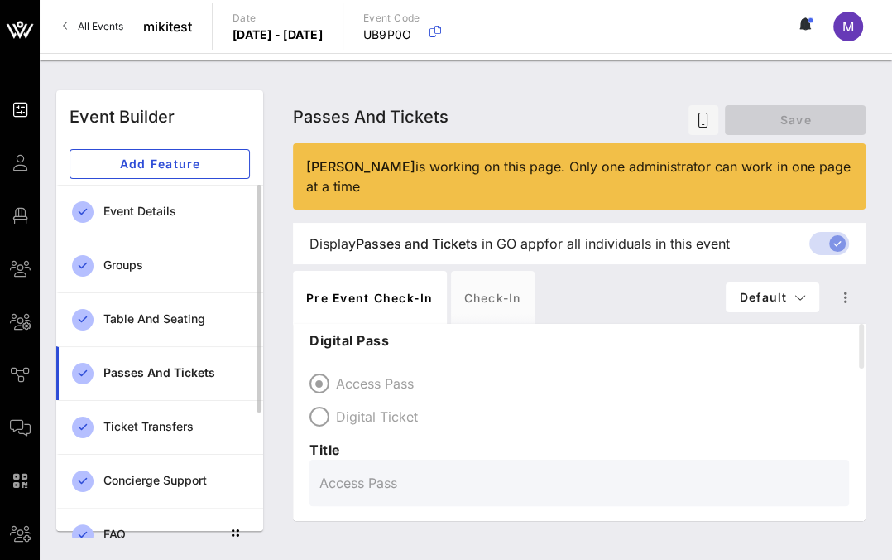
scroll to position [184, 0]
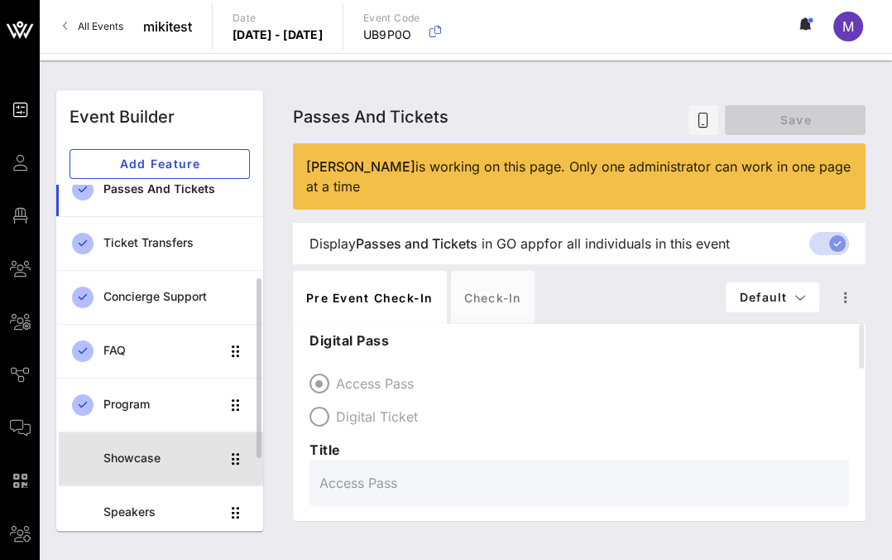
click at [137, 441] on div "Showcase" at bounding box center [161, 458] width 117 height 34
